Goal: Task Accomplishment & Management: Complete application form

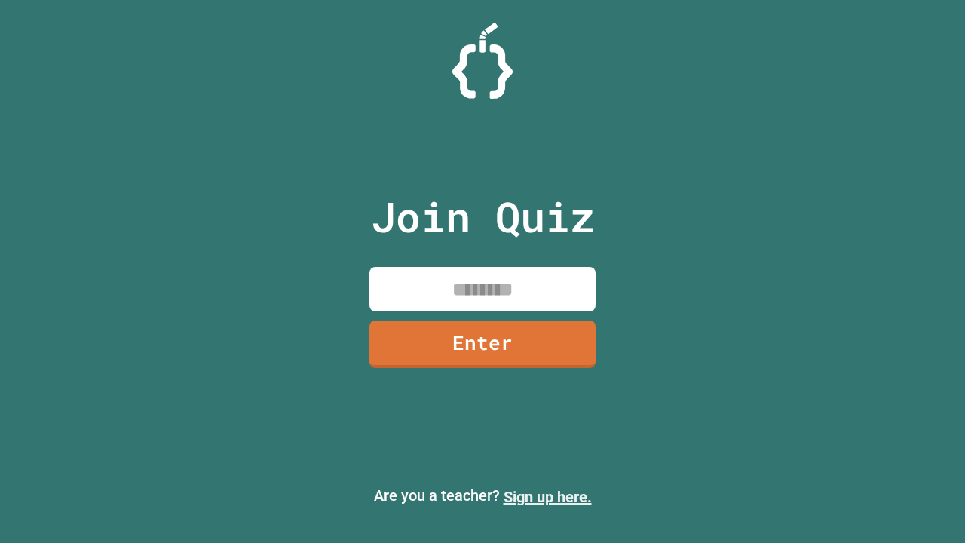
click at [547, 497] on link "Sign up here." at bounding box center [548, 497] width 88 height 18
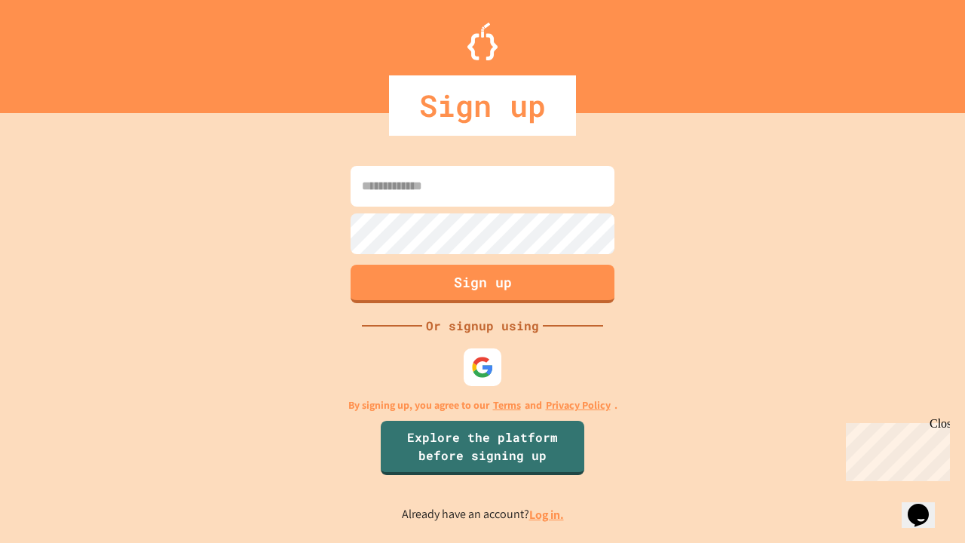
click at [547, 514] on link "Log in." at bounding box center [546, 515] width 35 height 16
